Goal: Task Accomplishment & Management: Use online tool/utility

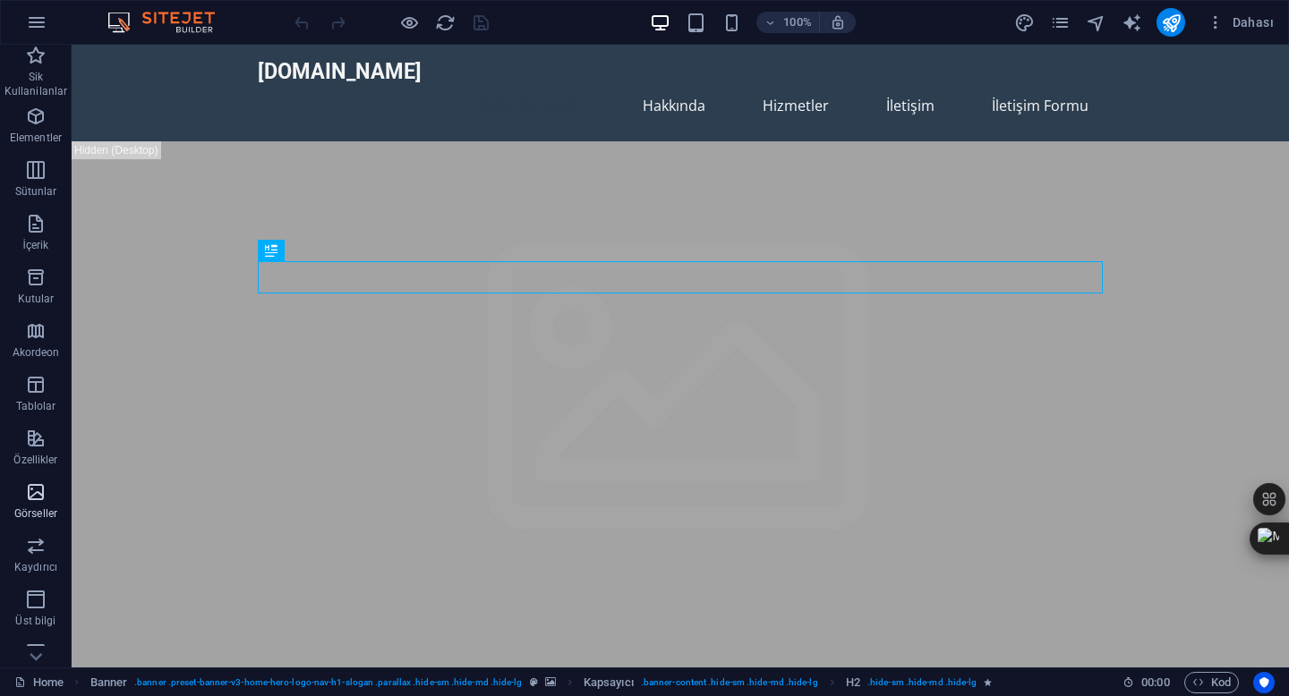
click at [36, 494] on icon "button" at bounding box center [35, 492] width 21 height 21
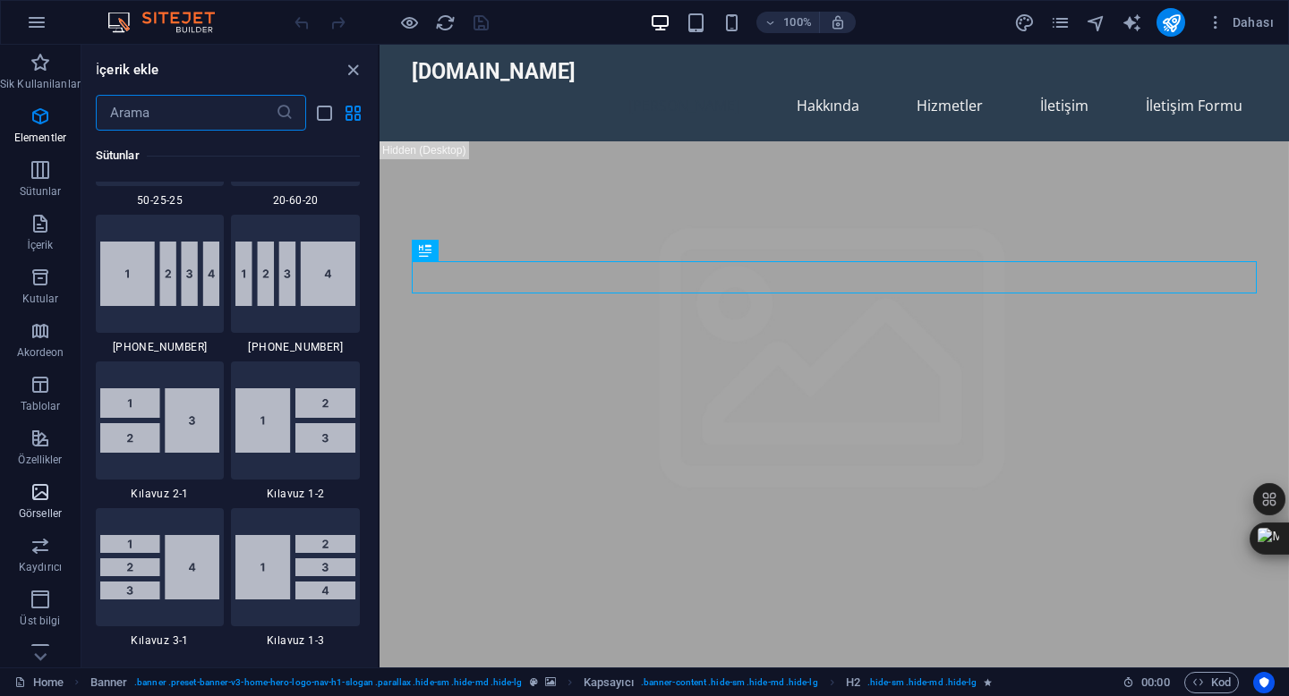
scroll to position [9076, 0]
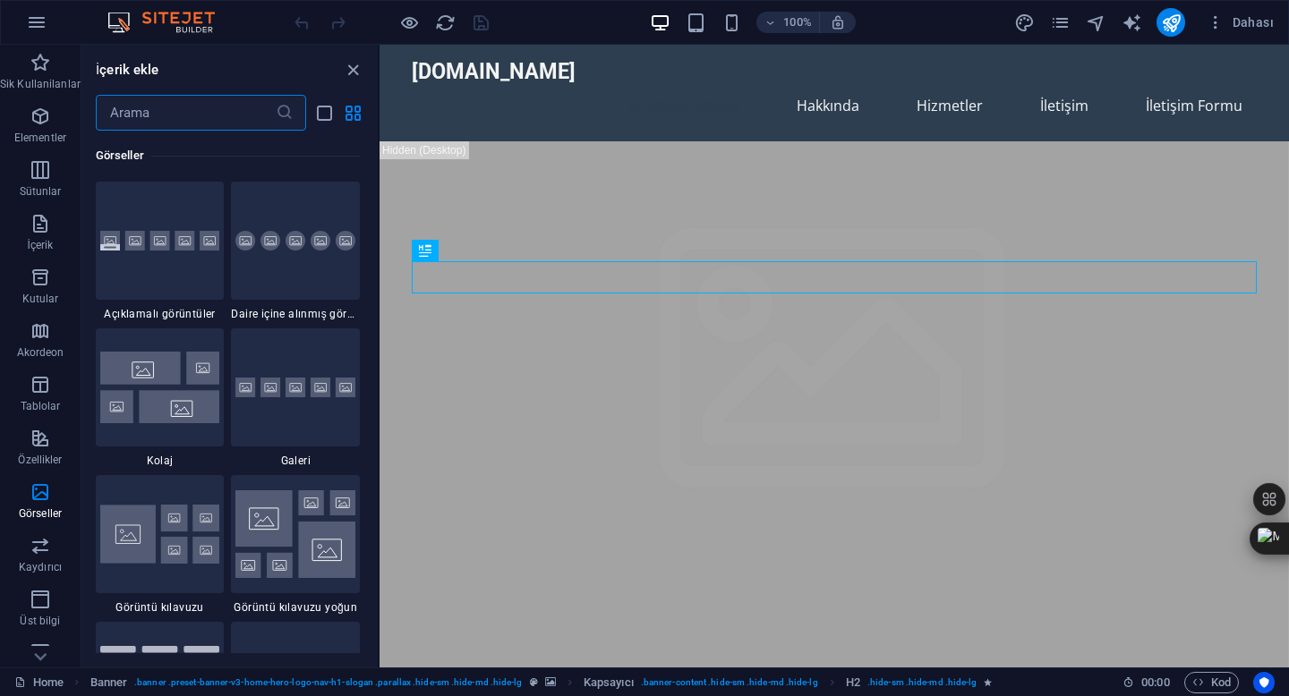
click at [178, 113] on input "text" at bounding box center [186, 113] width 180 height 36
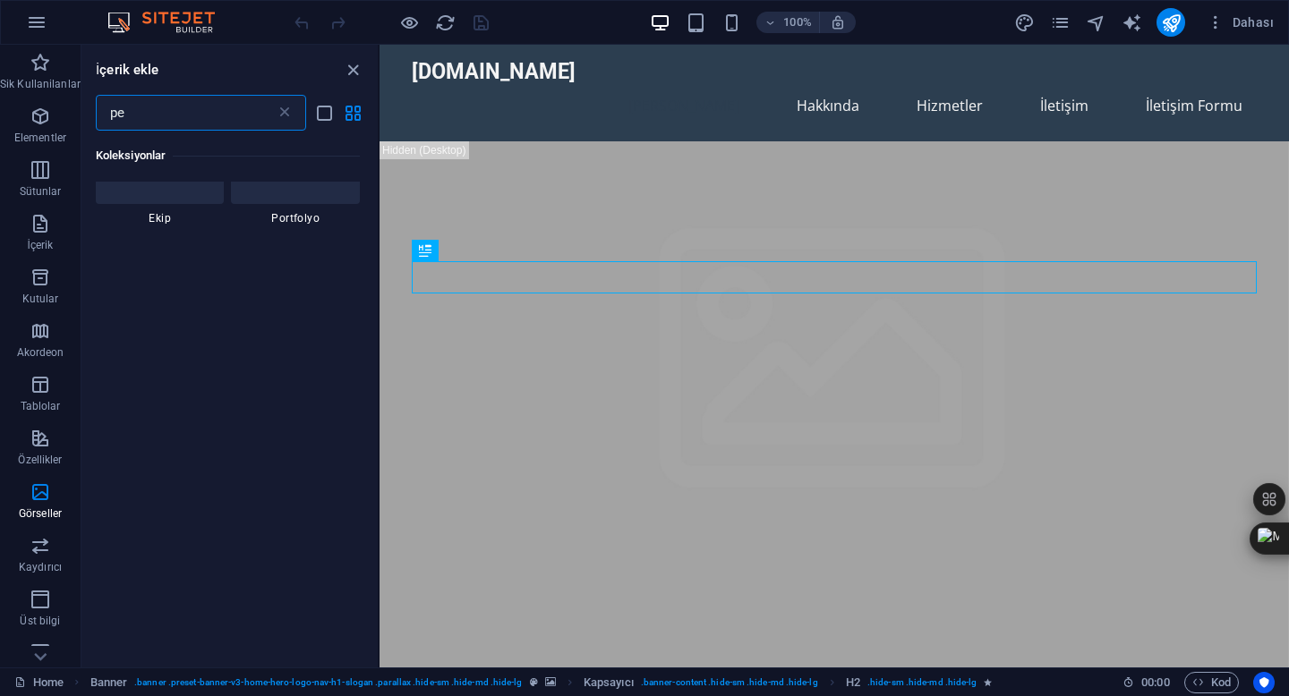
scroll to position [0, 0]
type input "petrol ve doğal gaz"
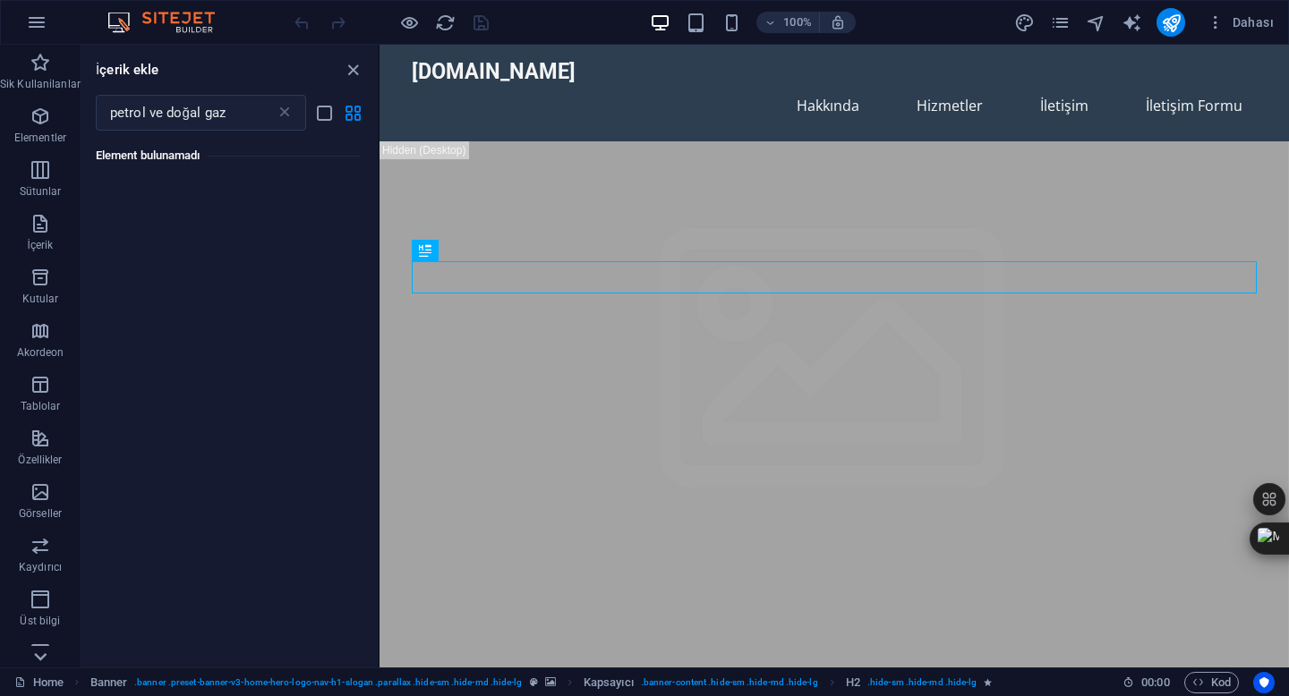
click at [40, 655] on icon at bounding box center [40, 656] width 25 height 25
click at [45, 72] on icon "button" at bounding box center [40, 62] width 21 height 21
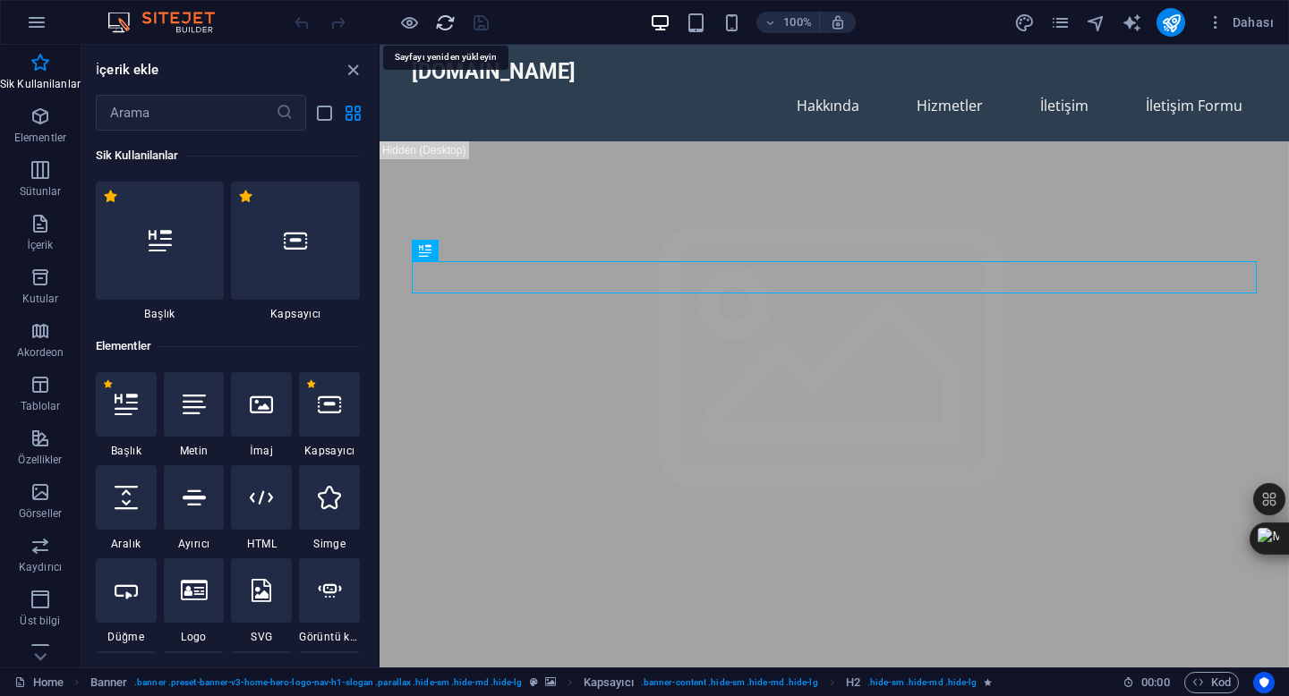
click at [447, 17] on icon "reload" at bounding box center [445, 23] width 21 height 21
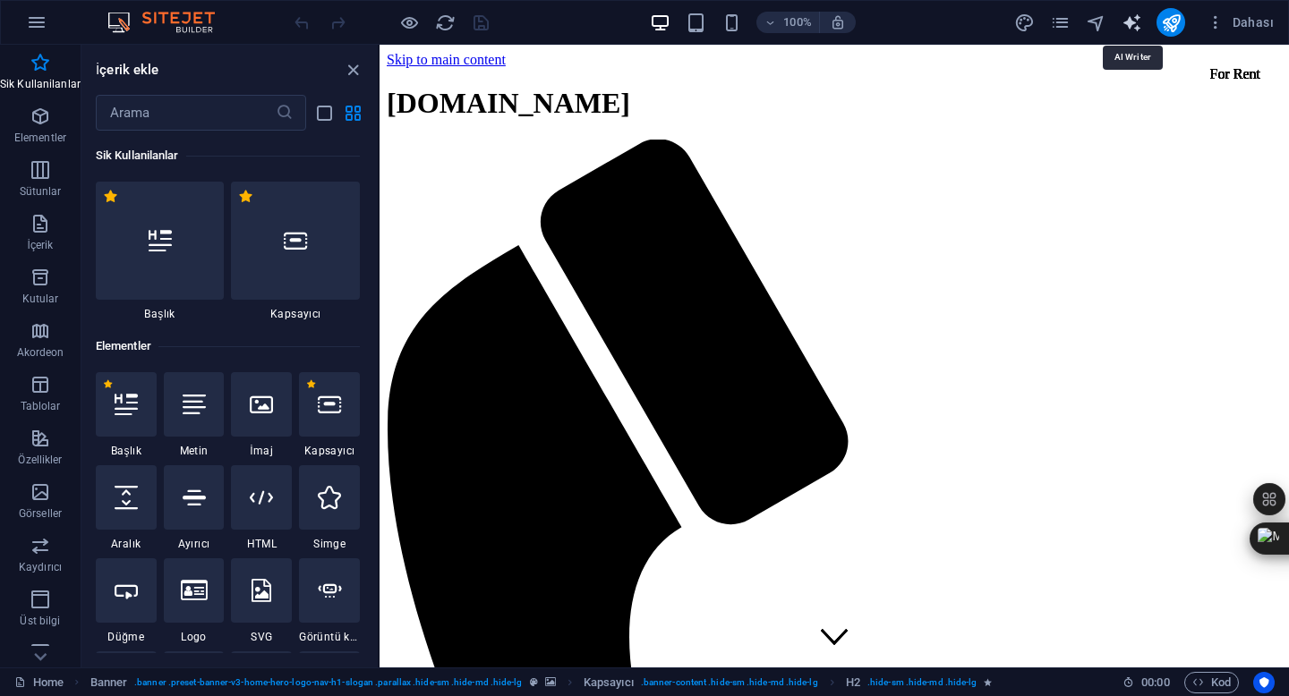
click at [1130, 28] on icon "text_generator" at bounding box center [1132, 23] width 21 height 21
select select "English"
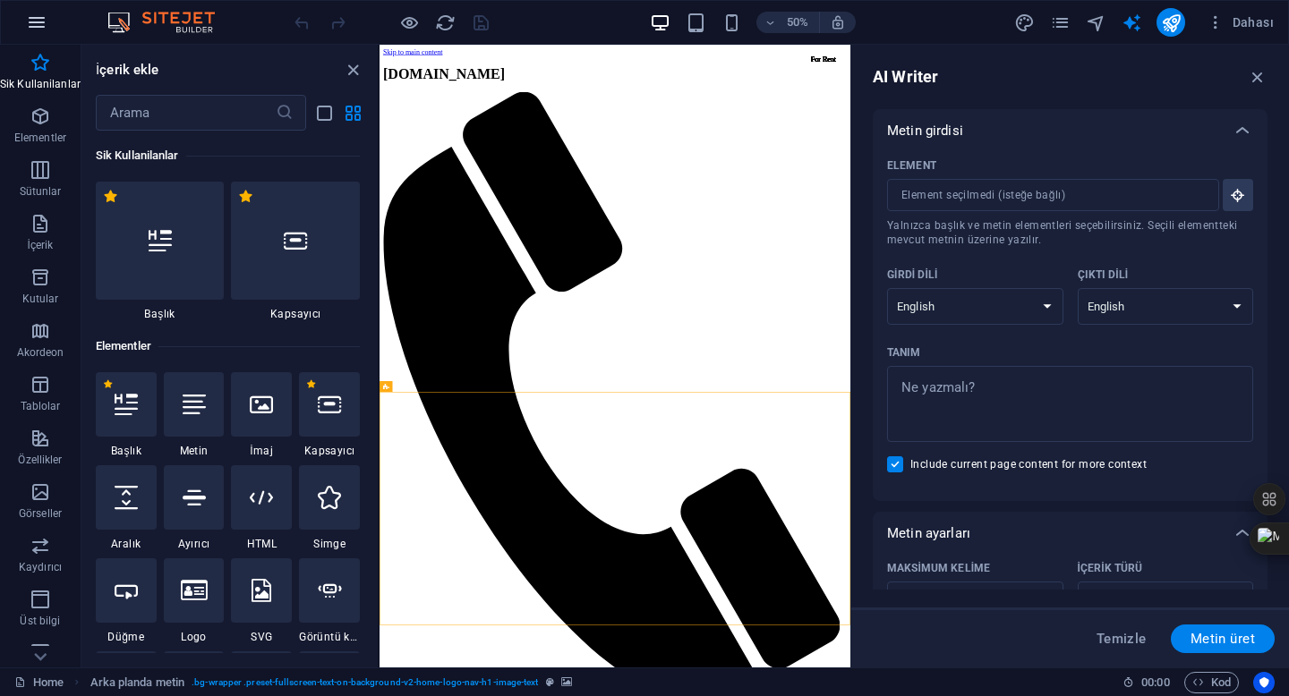
click at [41, 21] on icon "button" at bounding box center [36, 22] width 21 height 21
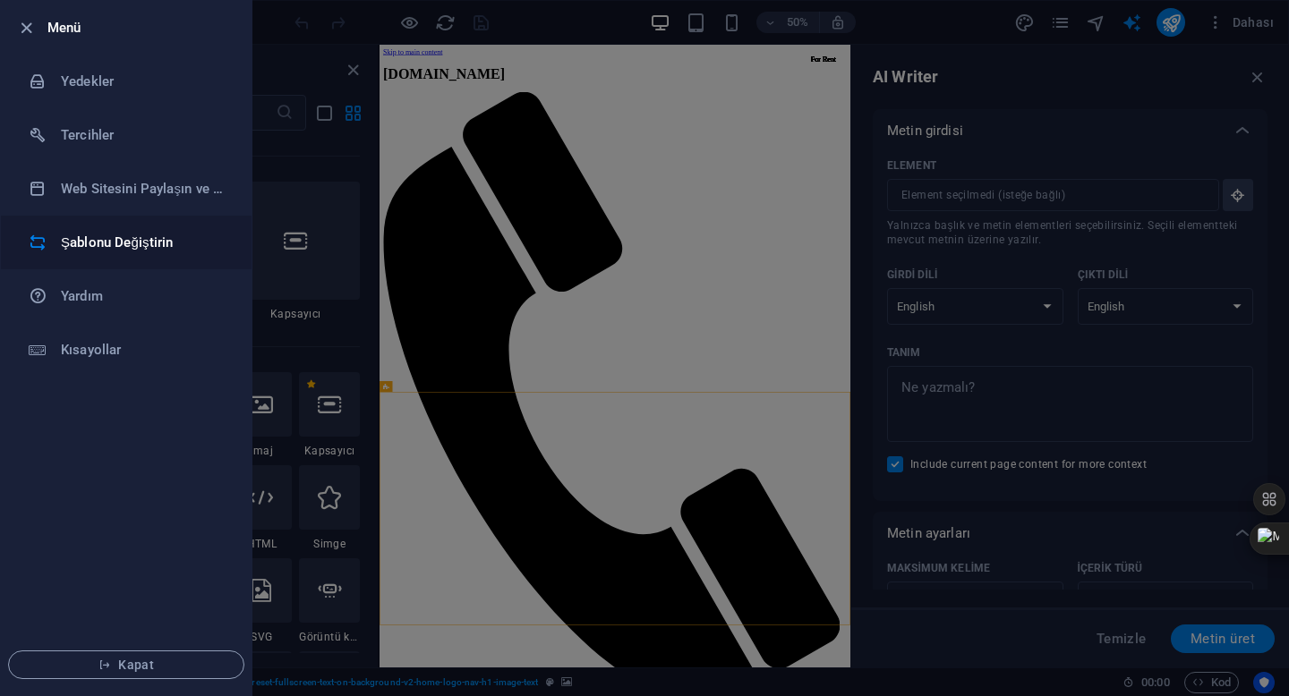
click at [105, 238] on h6 "Şablonu Değiştirin" at bounding box center [144, 242] width 166 height 21
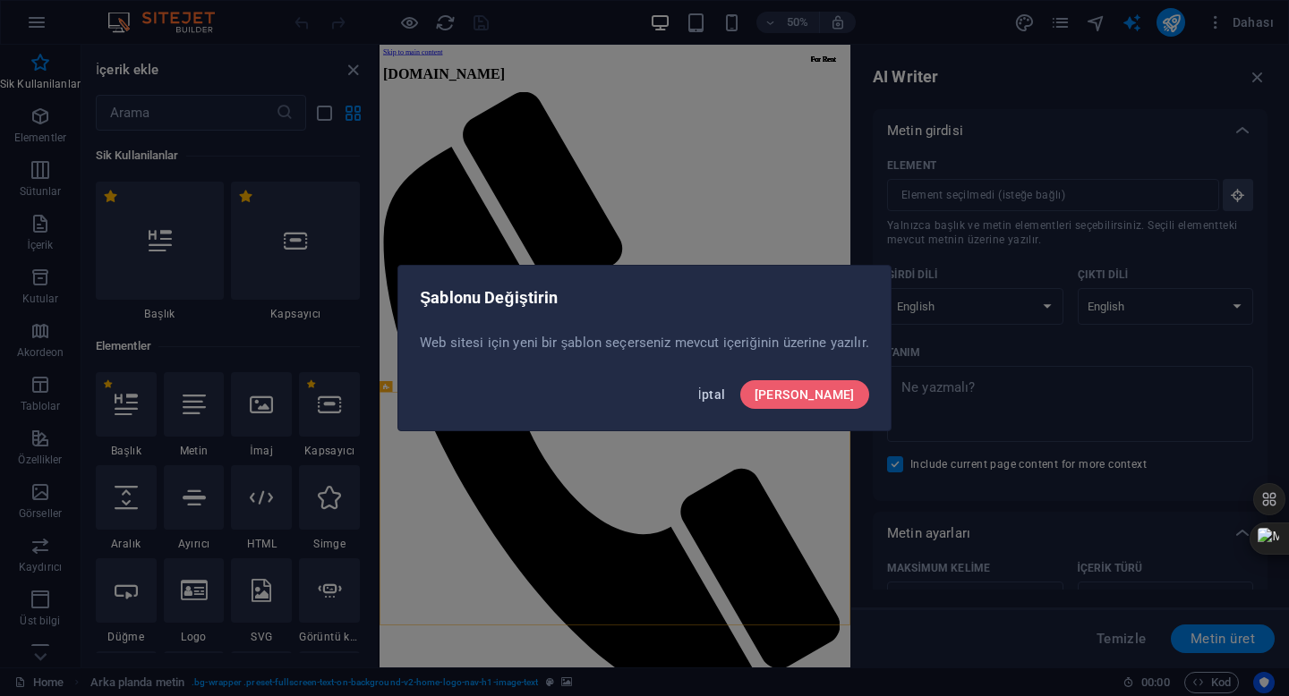
click at [726, 393] on span "İptal" at bounding box center [712, 395] width 28 height 14
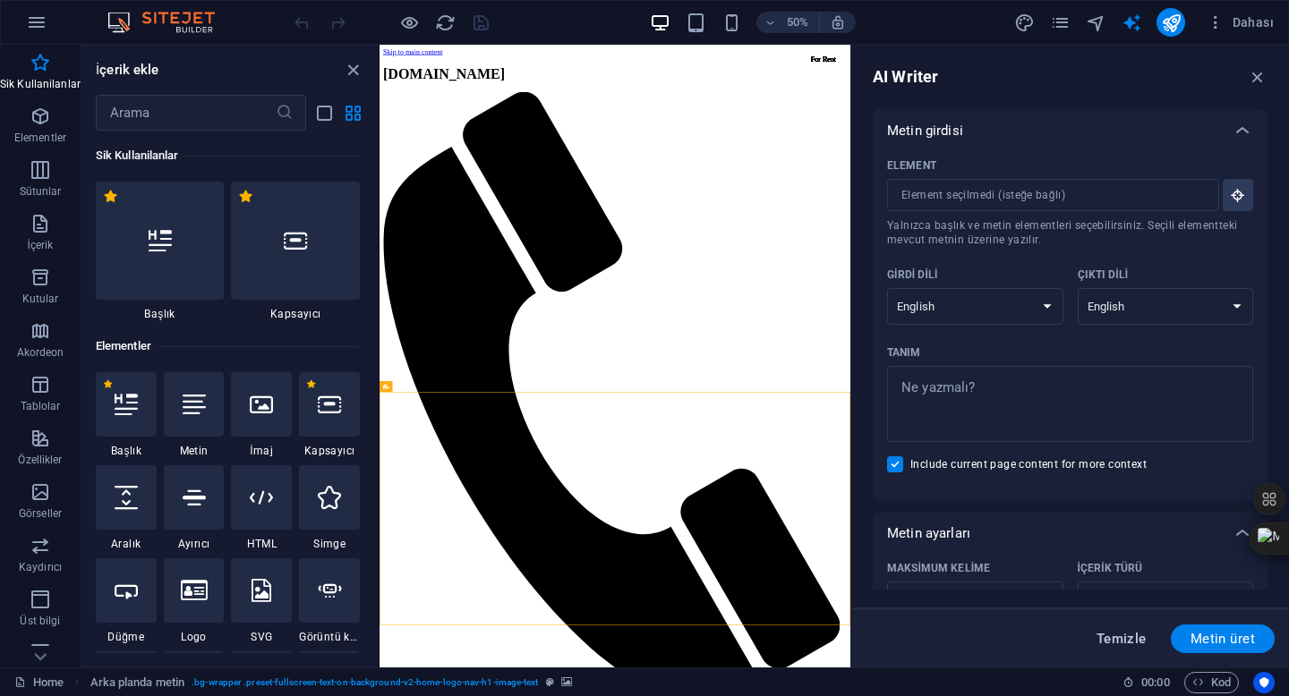
click at [1120, 639] on span "Temizle" at bounding box center [1121, 639] width 50 height 14
type textarea "x"
click at [1120, 639] on span "Temizle" at bounding box center [1121, 639] width 50 height 14
type textarea "x"
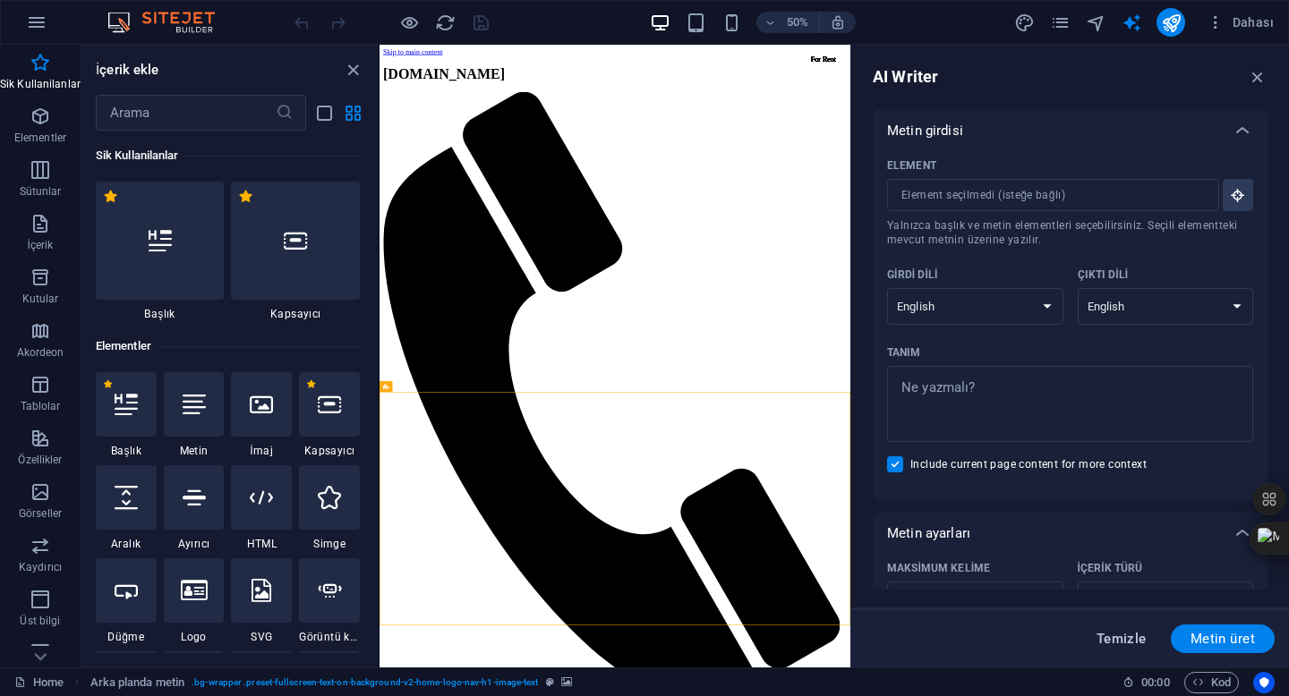
type textarea "x"
click at [1261, 75] on icon "button" at bounding box center [1258, 77] width 20 height 20
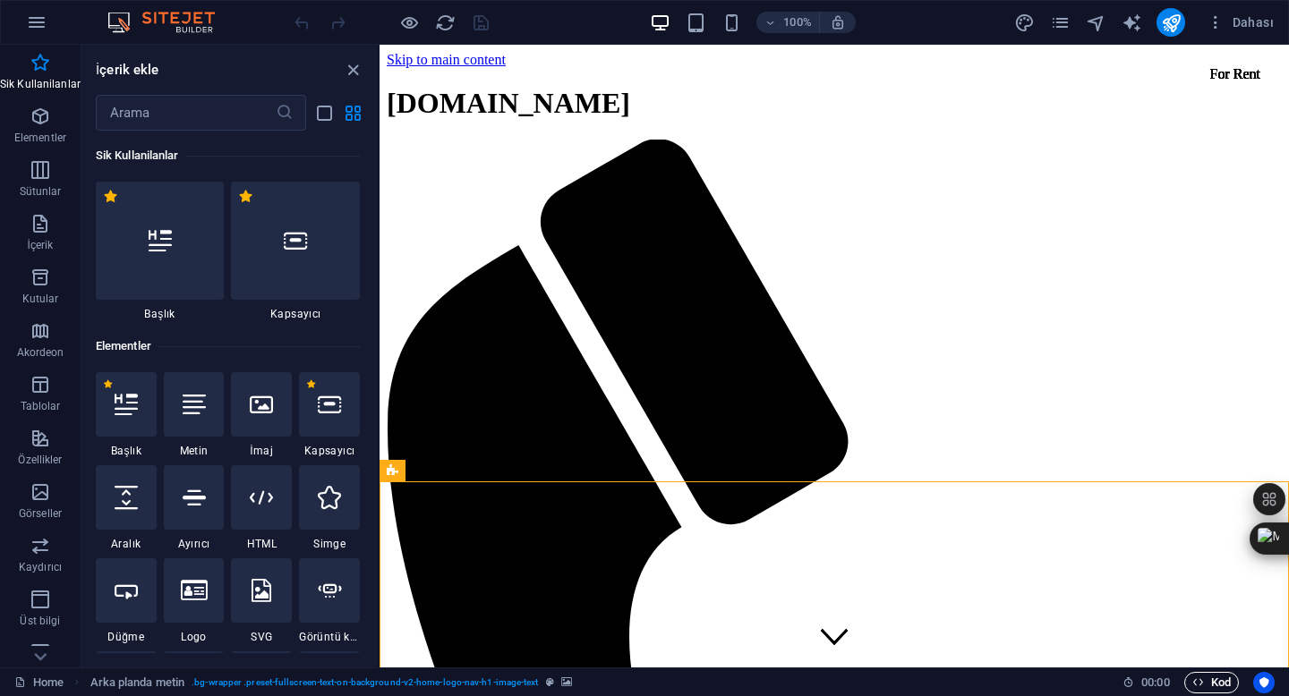
click at [1205, 680] on span "Kod" at bounding box center [1211, 682] width 38 height 21
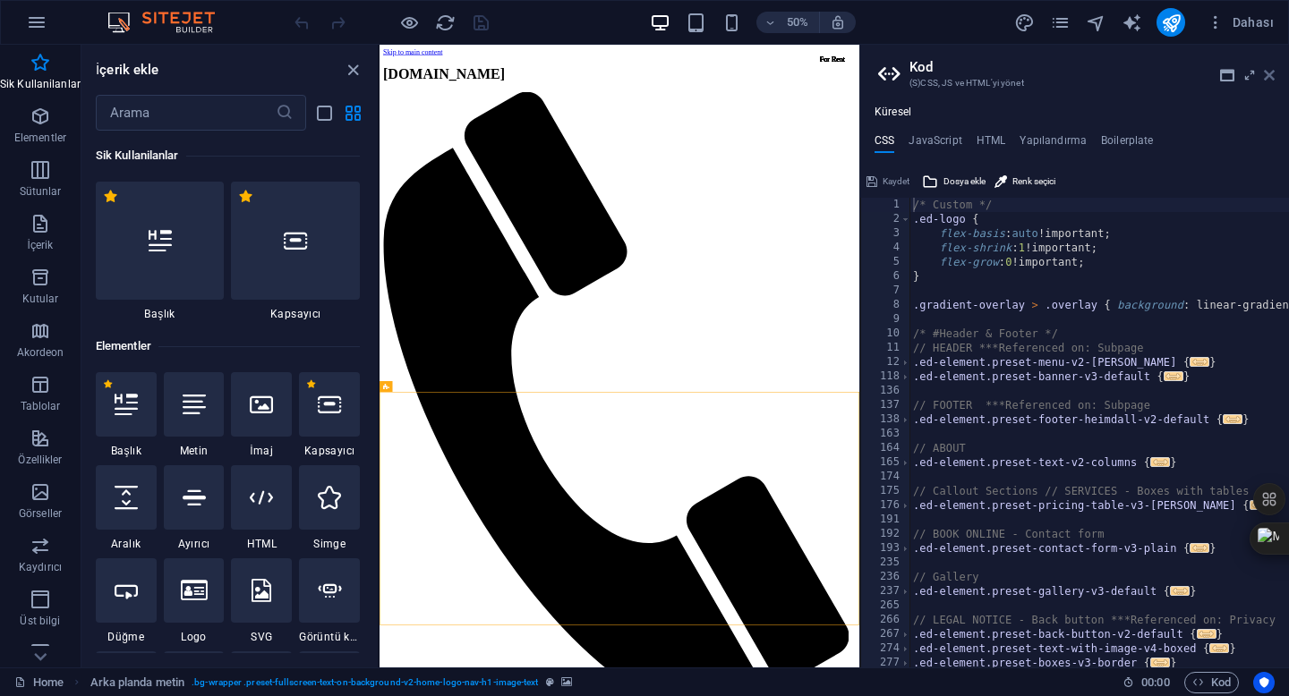
click at [1270, 74] on icon at bounding box center [1269, 75] width 11 height 14
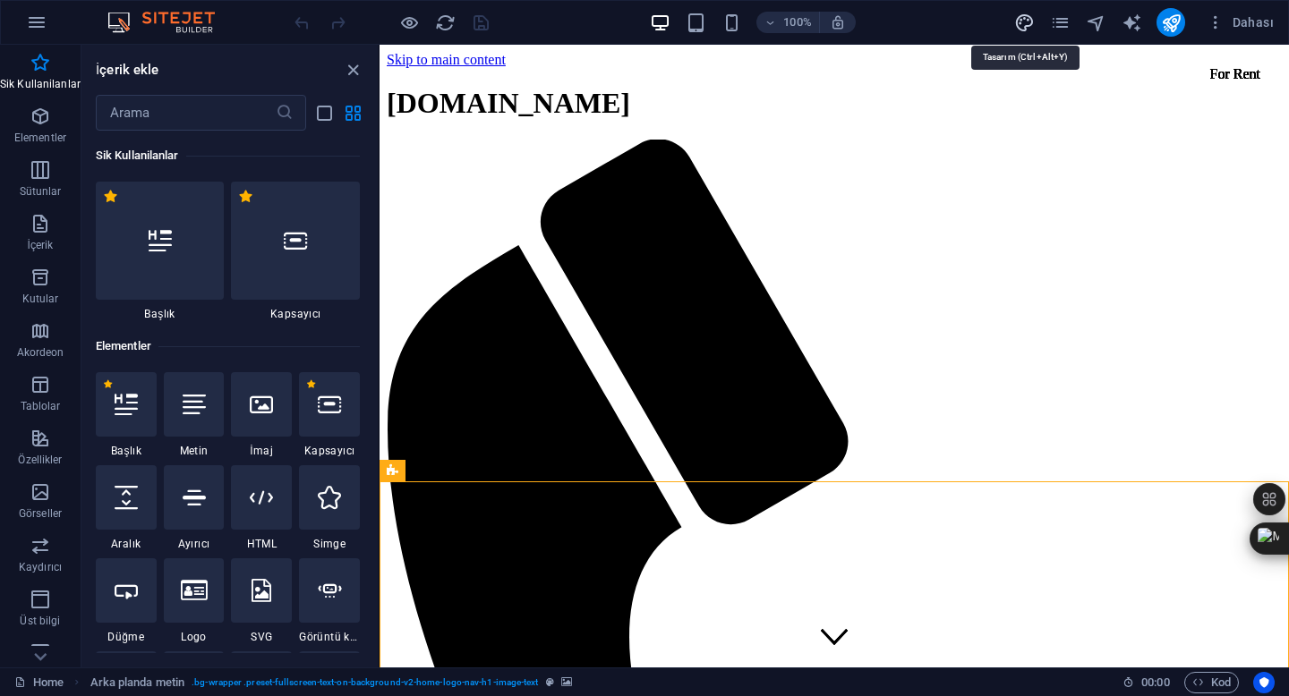
click at [1021, 24] on icon "design" at bounding box center [1024, 23] width 21 height 21
select select "px"
select select "200"
select select "px"
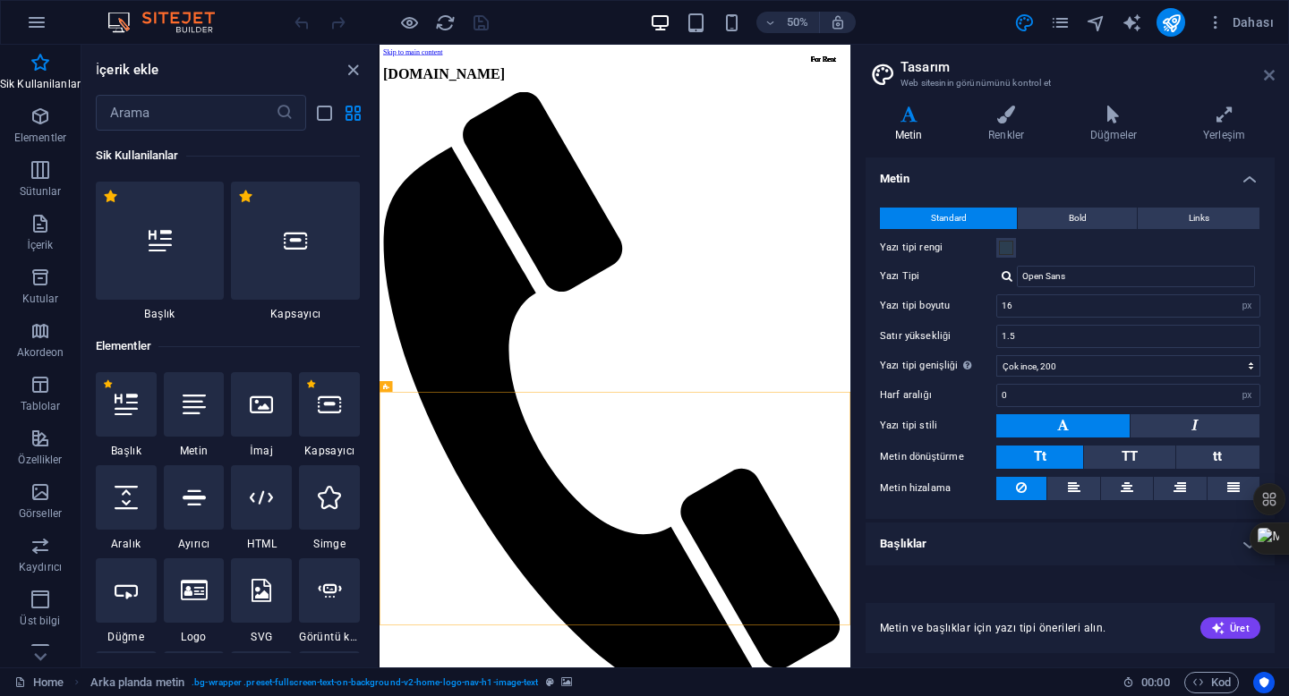
click at [1264, 72] on icon at bounding box center [1269, 75] width 11 height 14
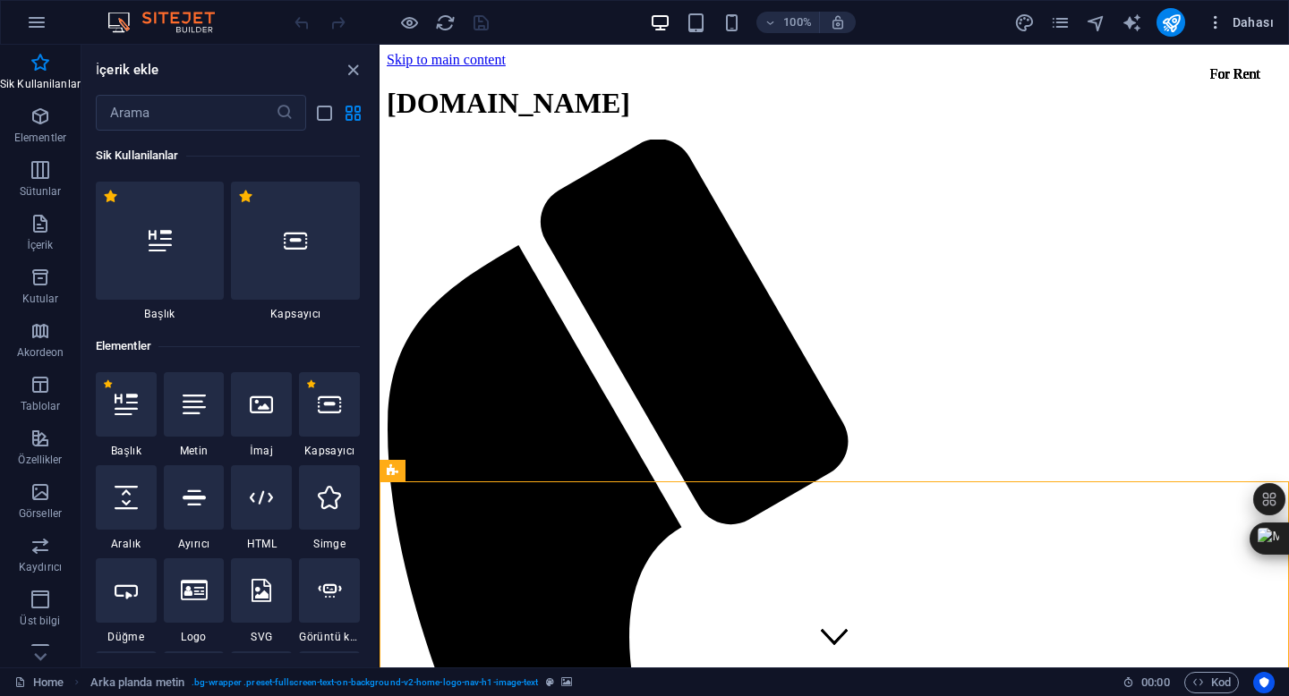
click at [1247, 16] on span "Dahası" at bounding box center [1240, 22] width 67 height 18
